Goal: Task Accomplishment & Management: Use online tool/utility

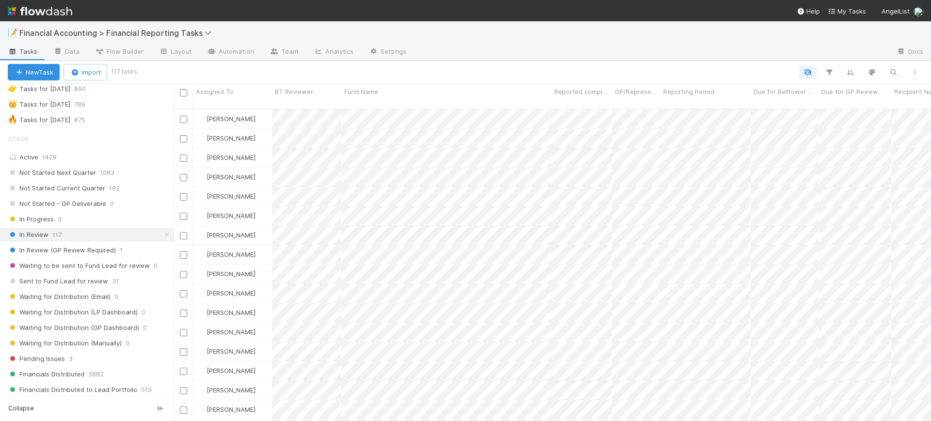
scroll to position [52, 0]
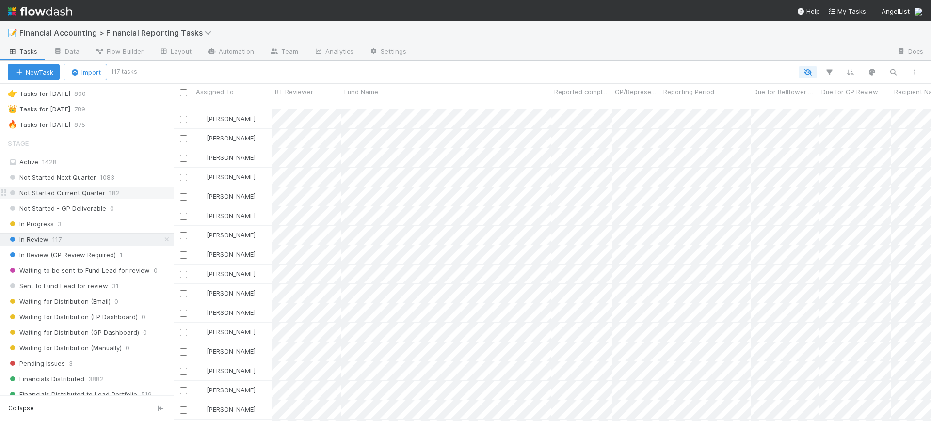
click at [111, 194] on span "182" at bounding box center [114, 193] width 11 height 12
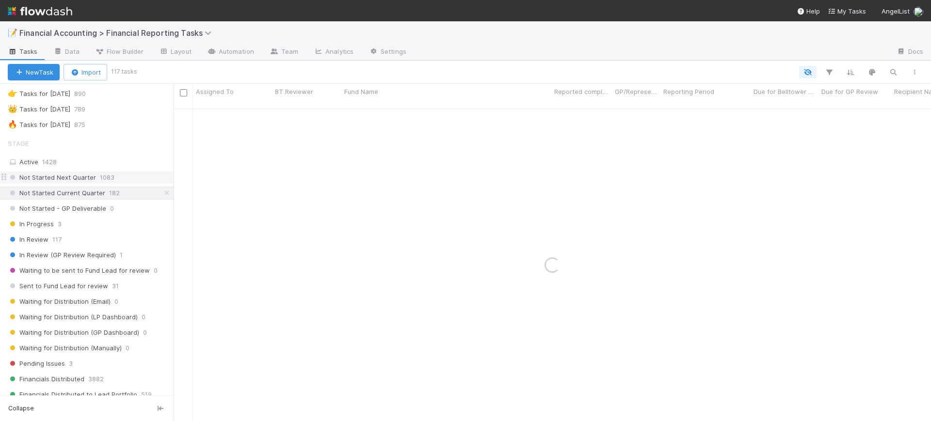
click at [117, 177] on div "Not Started Next Quarter 1083" at bounding box center [91, 178] width 166 height 12
click at [117, 190] on span "182" at bounding box center [114, 193] width 11 height 12
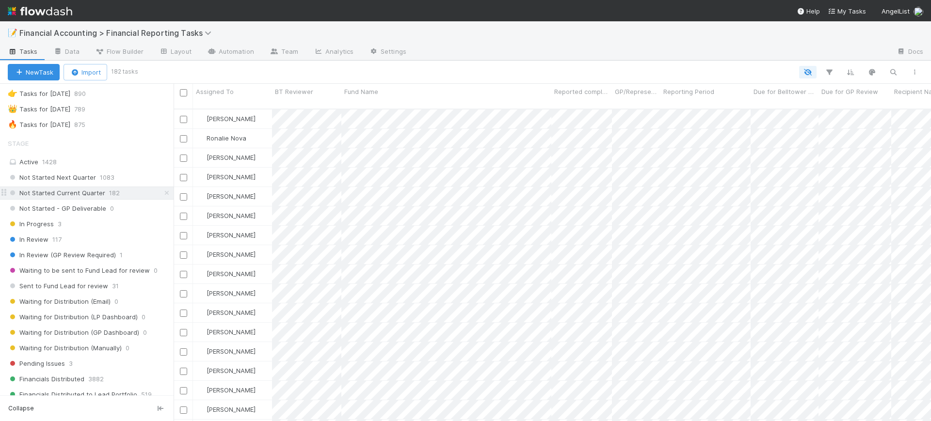
scroll to position [311, 748]
click at [829, 71] on icon "button" at bounding box center [829, 72] width 10 height 9
click at [739, 102] on button "Add Filter" at bounding box center [680, 102] width 291 height 14
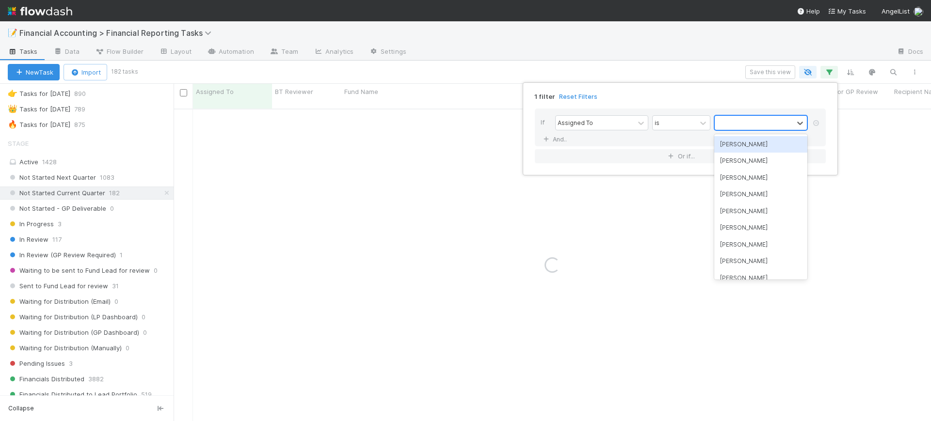
click at [738, 125] on div at bounding box center [753, 123] width 79 height 14
click at [738, 143] on div "[PERSON_NAME]" at bounding box center [760, 144] width 93 height 16
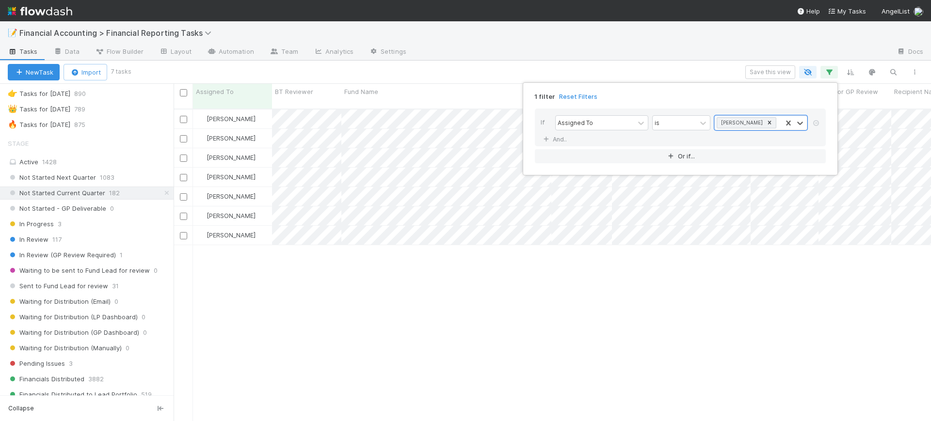
scroll to position [311, 748]
click at [451, 267] on div "1 filter Reset Filters If Assigned To is [PERSON_NAME] And.. Or if..." at bounding box center [465, 210] width 931 height 421
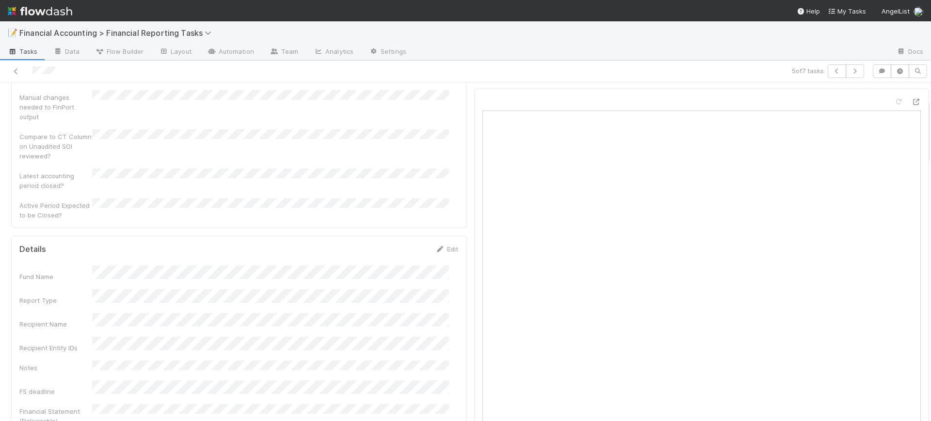
scroll to position [121, 0]
click at [435, 238] on icon at bounding box center [440, 241] width 10 height 6
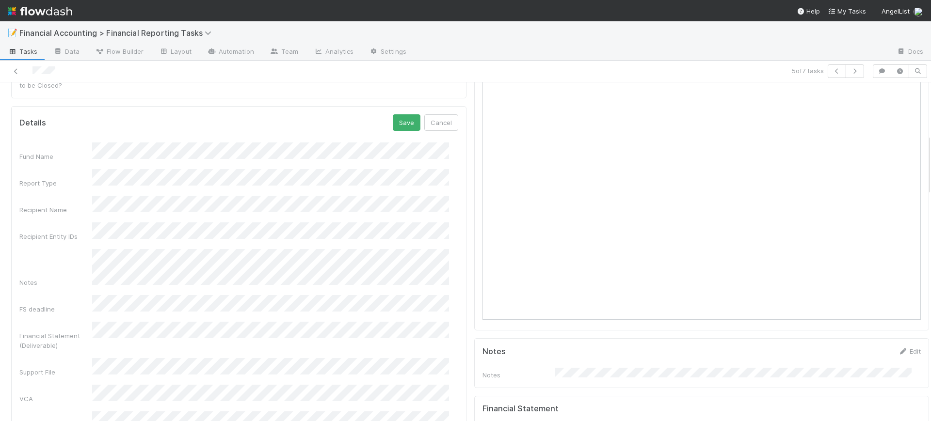
scroll to position [315, 0]
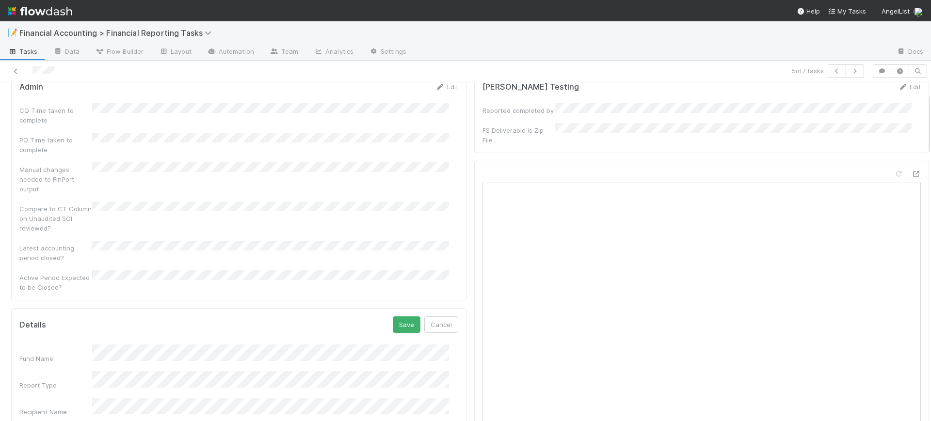
scroll to position [0, 0]
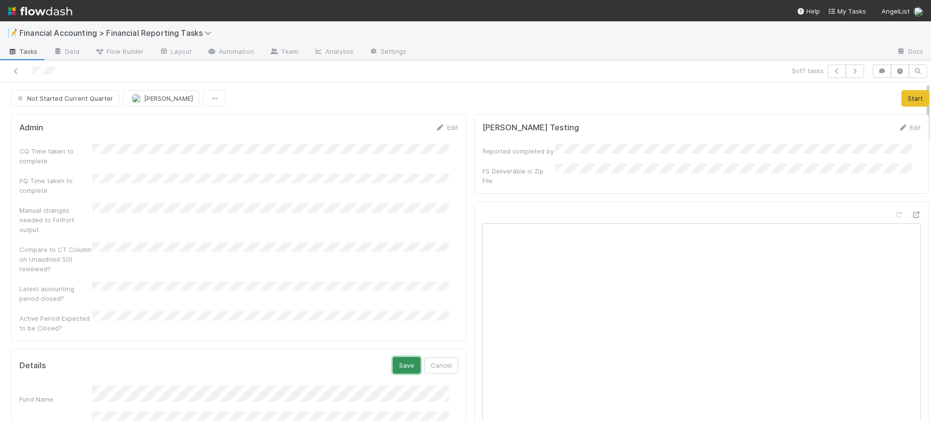
click at [393, 357] on button "Save" at bounding box center [407, 365] width 28 height 16
click at [901, 94] on button "Start" at bounding box center [915, 98] width 28 height 16
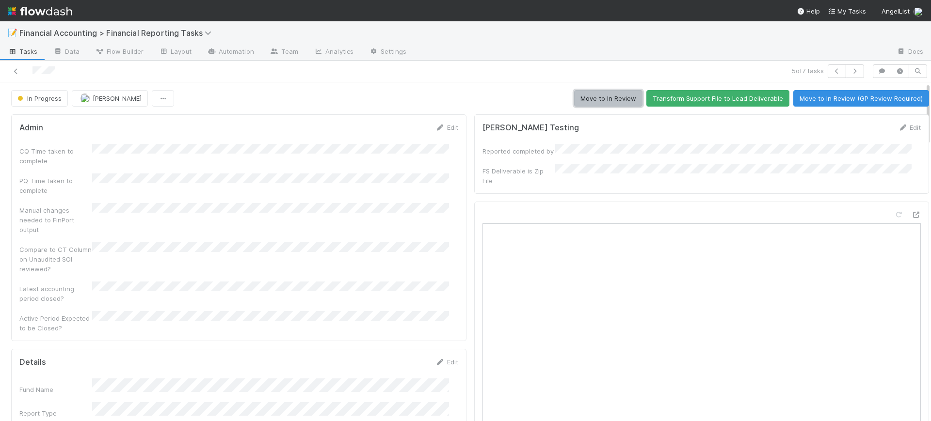
click at [596, 103] on button "Move to In Review" at bounding box center [608, 98] width 68 height 16
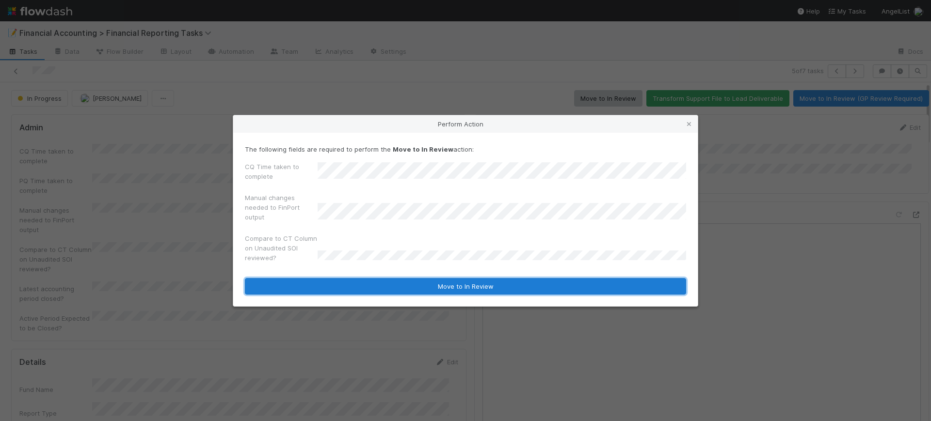
click at [518, 283] on button "Move to In Review" at bounding box center [465, 286] width 441 height 16
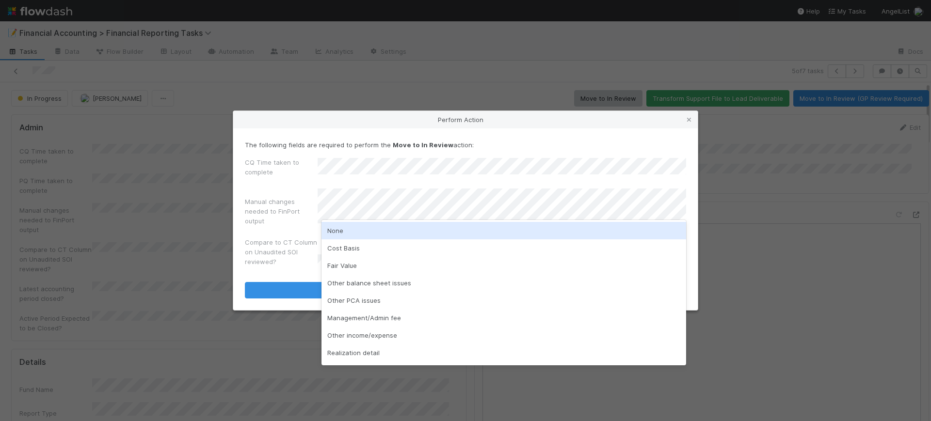
click at [471, 230] on div "None" at bounding box center [503, 230] width 365 height 17
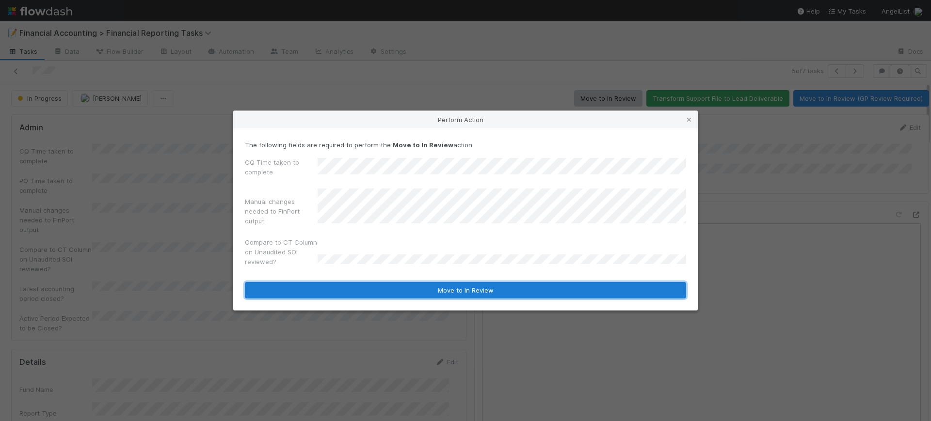
click at [453, 293] on button "Move to In Review" at bounding box center [465, 290] width 441 height 16
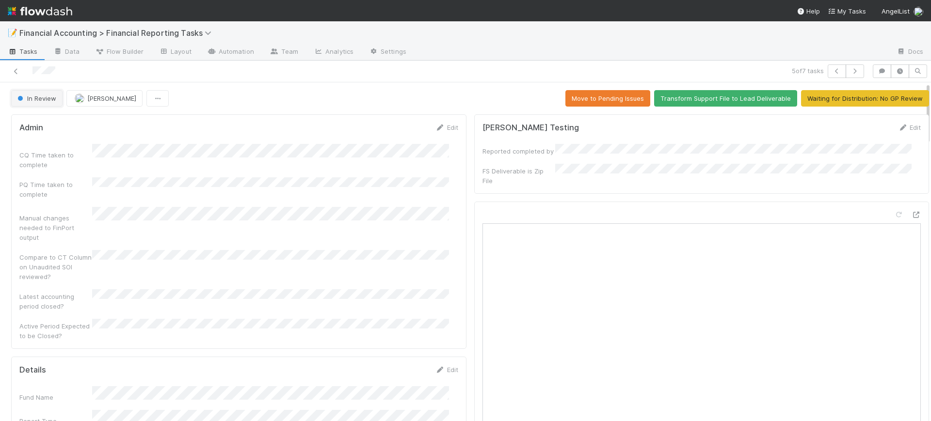
click at [54, 102] on span "In Review" at bounding box center [36, 99] width 41 height 8
click at [299, 85] on div at bounding box center [465, 210] width 931 height 421
click at [828, 95] on button "Waiting for Distribution: No GP Review" at bounding box center [865, 98] width 128 height 16
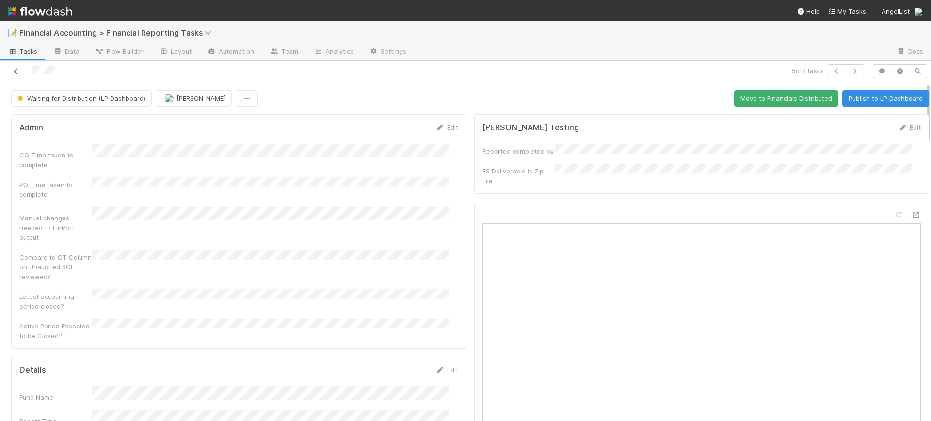
click at [13, 71] on icon at bounding box center [16, 71] width 10 height 6
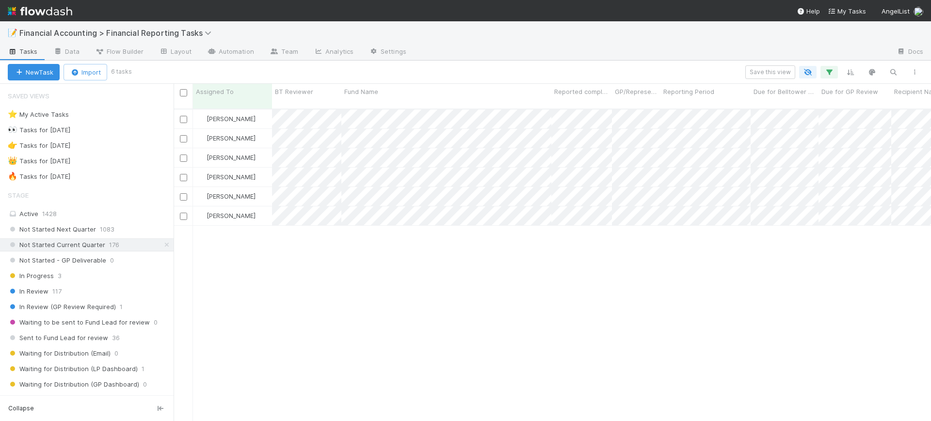
scroll to position [311, 748]
